Goal: Ask a question: Seek information or help from site administrators or community

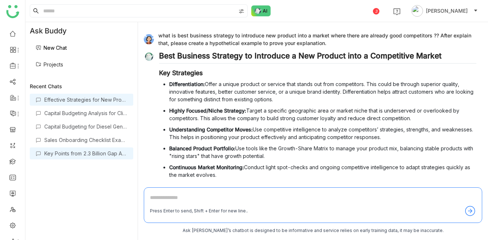
click at [100, 157] on div "Key Points from 2.3 Billion Gap Article" at bounding box center [81, 153] width 103 height 12
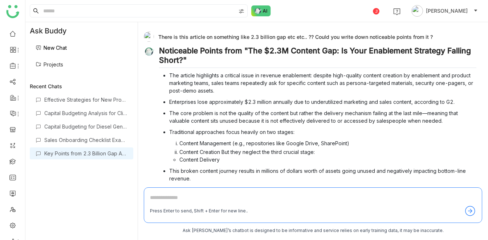
click at [234, 37] on div "There is this article on something like 2.3 billion gap etc etc.. ?? Could you …" at bounding box center [310, 37] width 332 height 10
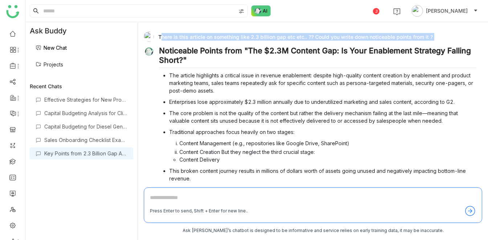
copy div "There is this article on something like 2.3 billion gap etc etc.. ?? Could you …"
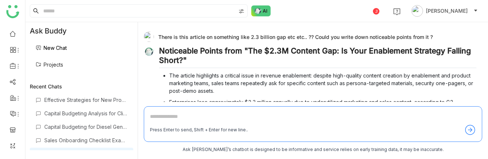
click at [324, 12] on div "3 [PERSON_NAME]" at bounding box center [256, 11] width 462 height 22
click at [181, 36] on div "There is this article on something like 2.3 billion gap etc etc.. ?? Could you …" at bounding box center [310, 37] width 332 height 10
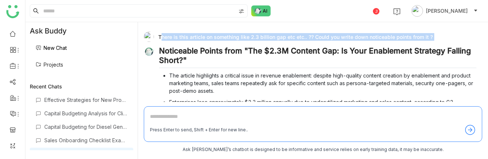
copy div "There is this article on something like 2.3 billion gap etc etc.. ?? Could you …"
click at [288, 10] on div "3 Veena Pulicharla" at bounding box center [256, 11] width 462 height 22
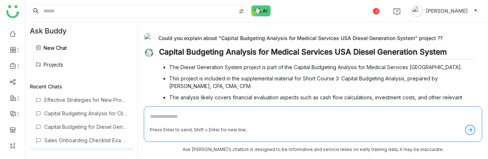
scroll to position [219, 0]
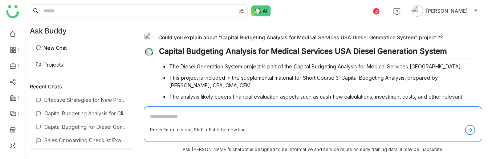
click at [228, 35] on div "Could you explain about "Capital Budgeting Analysis for Medical Services USA Di…" at bounding box center [310, 37] width 332 height 10
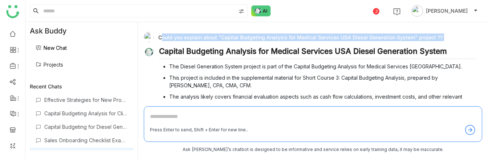
copy div "Could you explain about "Capital Budgeting Analysis for Medical Services USA Di…"
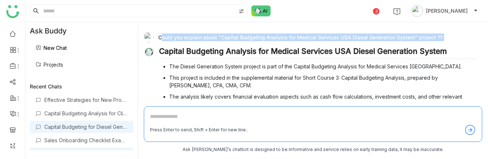
scroll to position [9, 0]
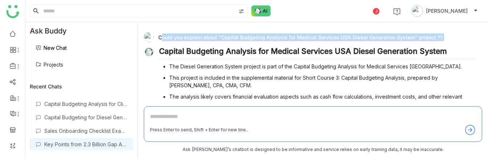
click at [295, 8] on div "3 Veena Pulicharla" at bounding box center [256, 11] width 462 height 22
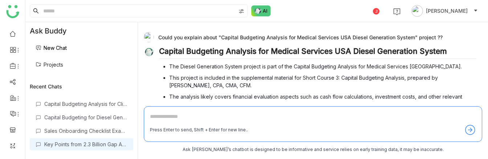
click at [328, 4] on div "3 Veena Pulicharla" at bounding box center [256, 11] width 462 height 22
